Goal: Use online tool/utility

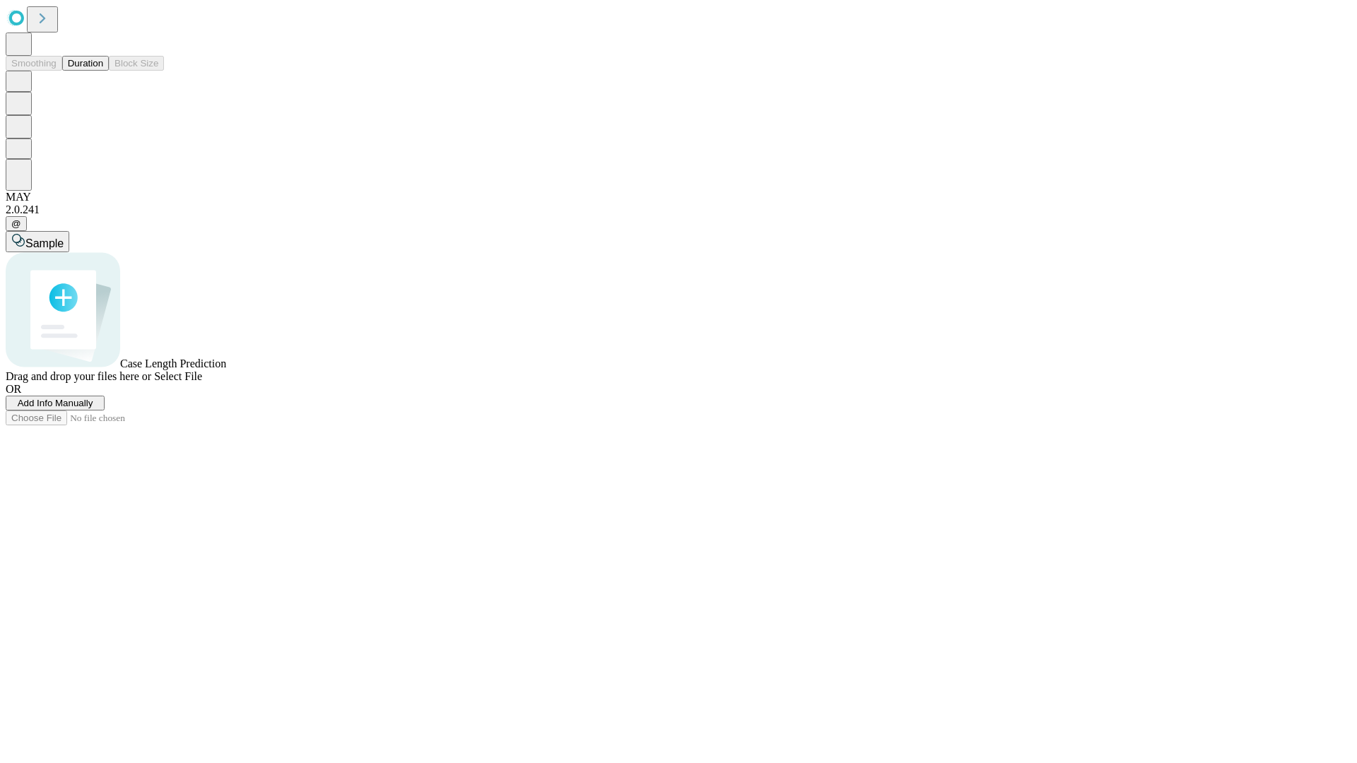
click at [103, 71] on button "Duration" at bounding box center [85, 63] width 47 height 15
click at [64, 237] on span "Sample" at bounding box center [44, 243] width 38 height 12
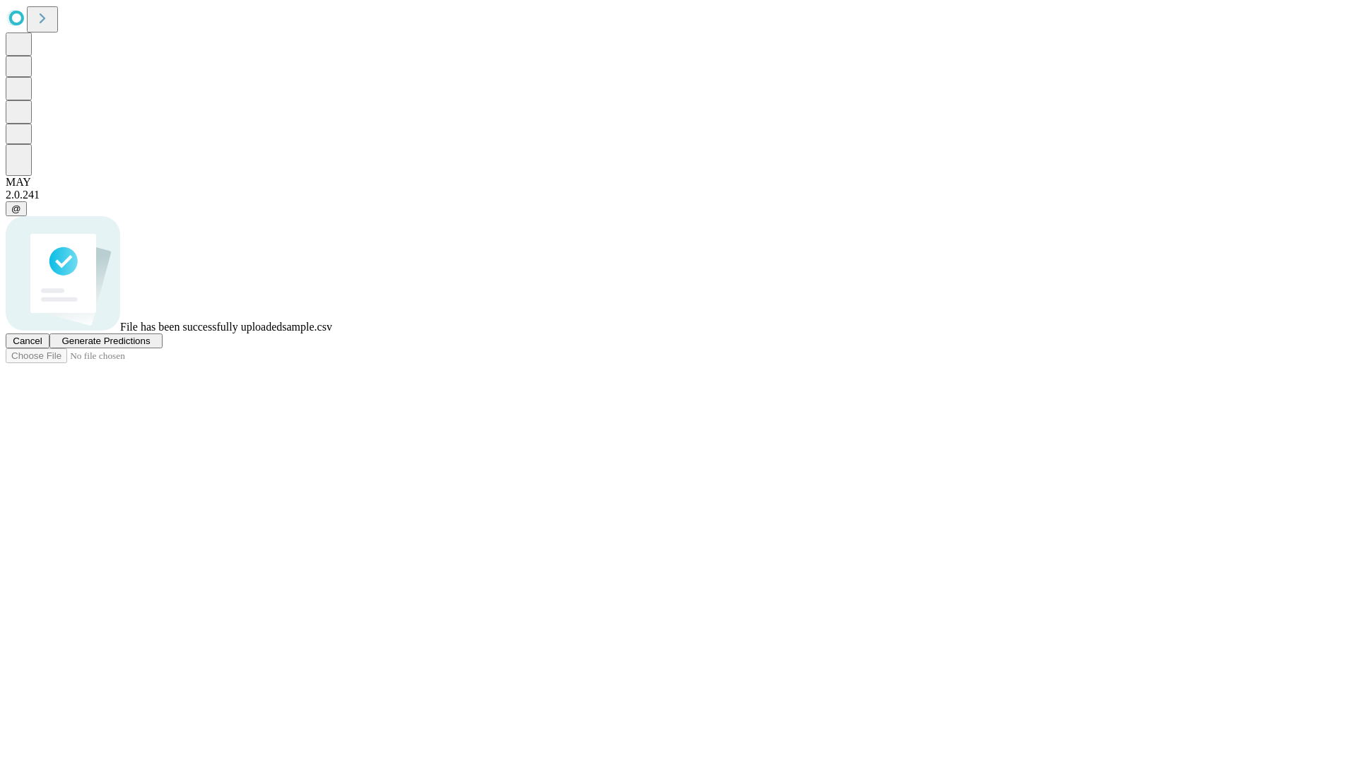
click at [150, 346] on span "Generate Predictions" at bounding box center [105, 341] width 88 height 11
